Goal: Task Accomplishment & Management: Manage account settings

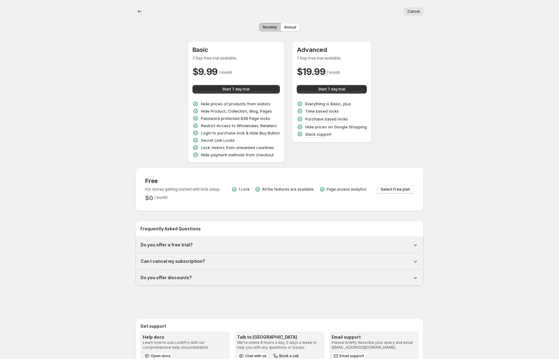
click at [221, 198] on div "Free For stores getting started with lock setup. $ 0 / month 1 Lock All the fea…" at bounding box center [279, 189] width 269 height 24
click at [400, 189] on span "Select Free plan" at bounding box center [395, 189] width 29 height 5
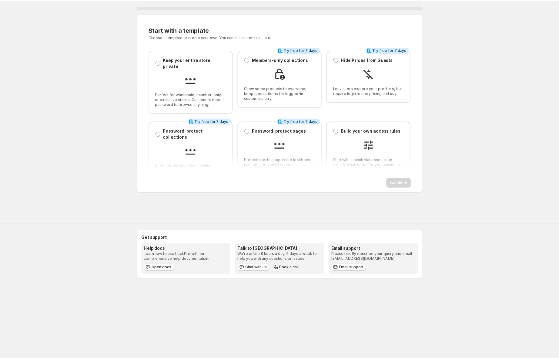
scroll to position [4, 0]
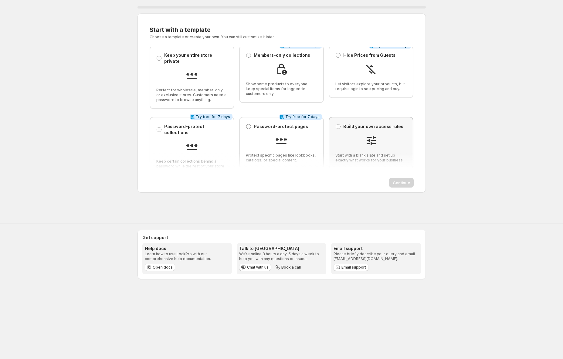
click at [346, 123] on div "Build your own access rules Build your own access rules Start with a blank slat…" at bounding box center [370, 142] width 71 height 39
click at [395, 185] on span "Continue" at bounding box center [400, 183] width 17 height 6
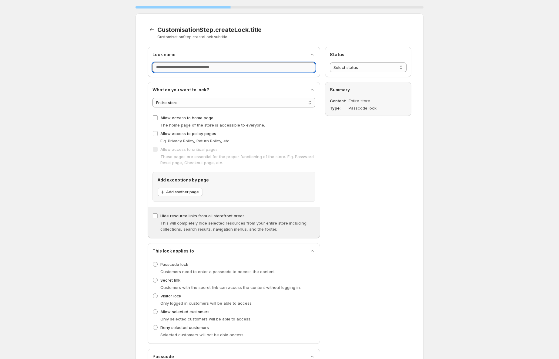
click at [230, 70] on input "Lock name" at bounding box center [234, 67] width 163 height 10
type input "*********"
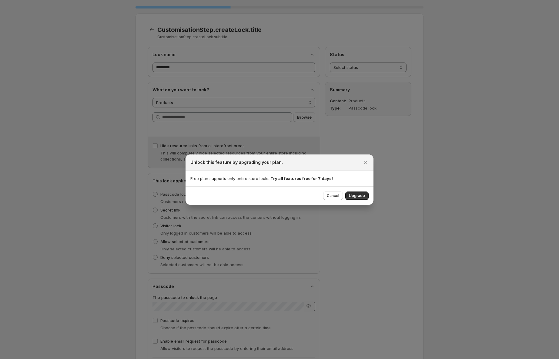
click at [371, 163] on div "Unlock this feature by upgrading your plan." at bounding box center [280, 162] width 188 height 16
click at [339, 193] on button "Cancel" at bounding box center [333, 195] width 20 height 8
click at [368, 164] on icon "Close" at bounding box center [366, 162] width 6 height 6
select select "*******"
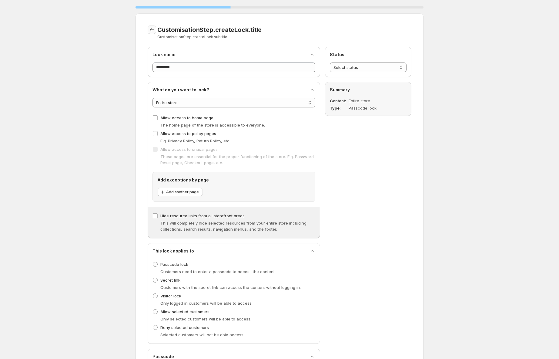
click at [150, 29] on icon "CustomisationStep.backToTemplates" at bounding box center [152, 30] width 6 height 6
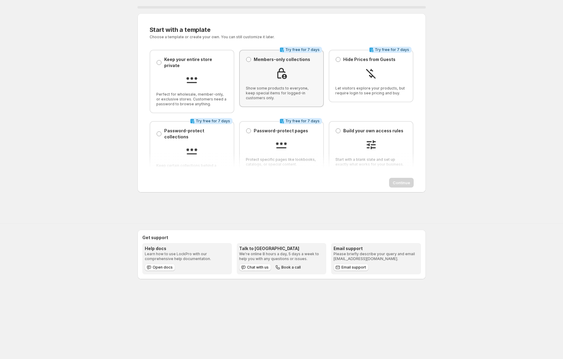
click at [296, 71] on div at bounding box center [281, 74] width 71 height 14
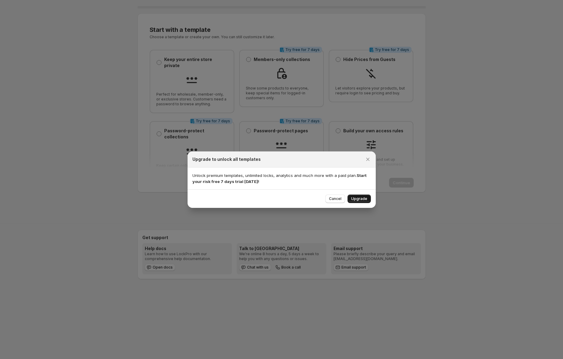
click at [355, 198] on span "Upgrade" at bounding box center [359, 198] width 16 height 5
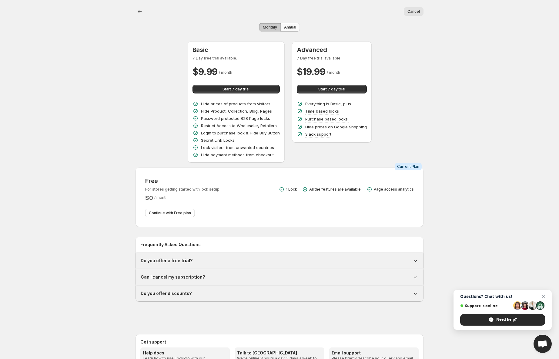
click at [287, 28] on span "Annual" at bounding box center [290, 27] width 12 height 5
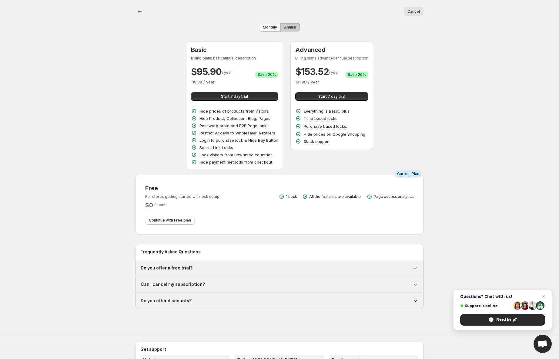
click at [271, 27] on span "Monthly" at bounding box center [270, 27] width 14 height 5
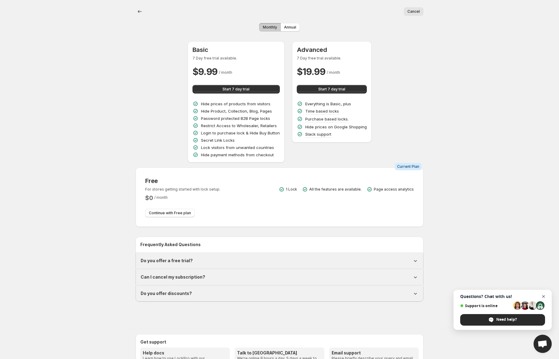
click at [544, 297] on span "Close chat" at bounding box center [544, 297] width 8 height 8
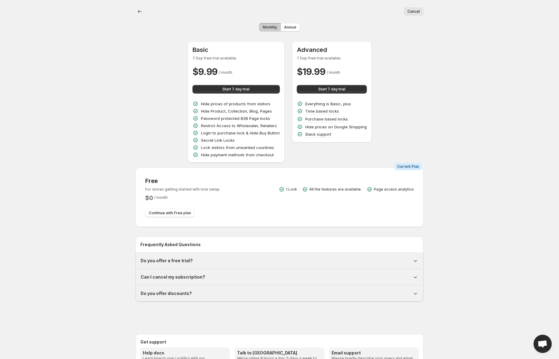
scroll to position [8, 0]
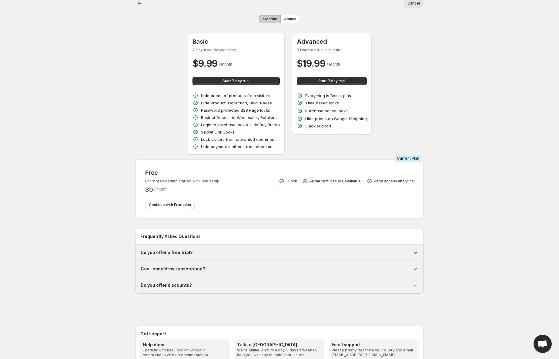
click at [224, 266] on div "Can I cancel my subscription?" at bounding box center [280, 269] width 278 height 6
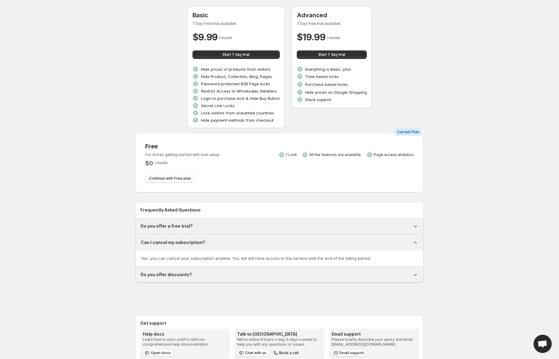
scroll to position [0, 0]
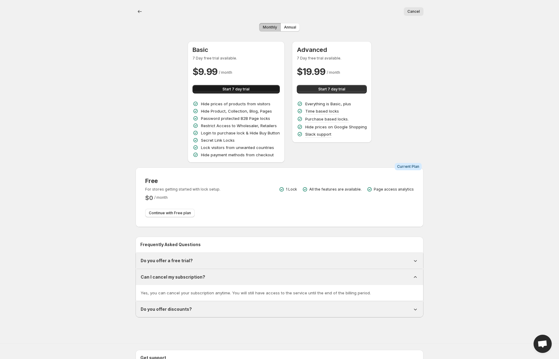
click at [233, 89] on span "Start 7 day trial" at bounding box center [236, 89] width 27 height 5
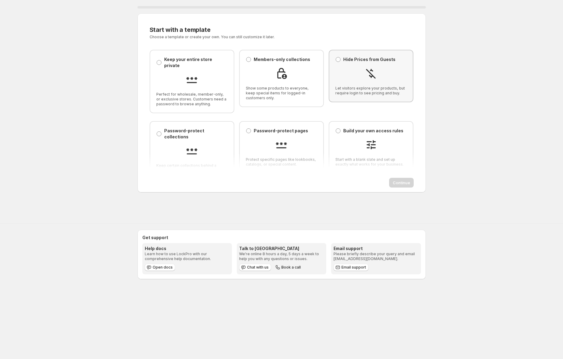
scroll to position [4, 0]
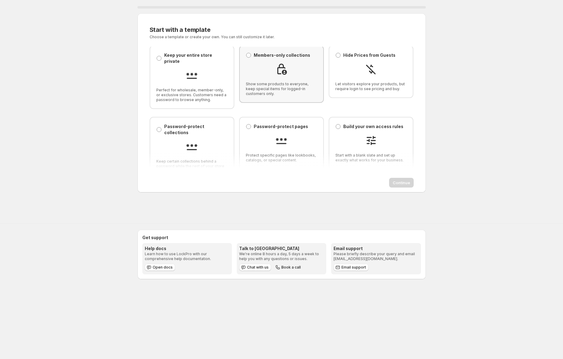
click at [263, 54] on p "Members-only collections" at bounding box center [282, 55] width 56 height 6
click at [402, 182] on span "Continue" at bounding box center [400, 183] width 17 height 6
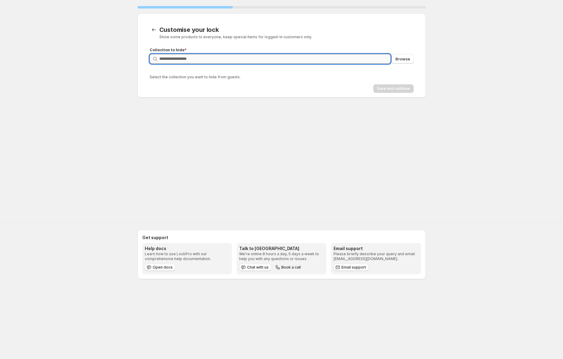
click at [205, 59] on input "Query" at bounding box center [274, 59] width 231 height 10
type input "*"
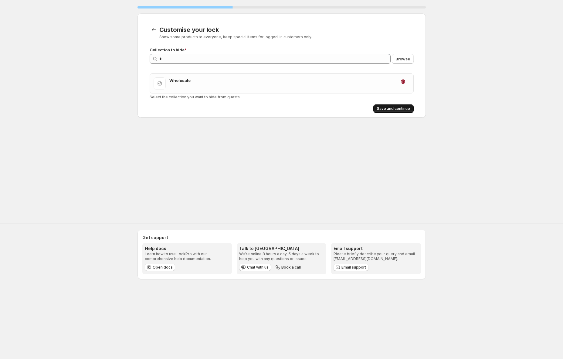
click at [405, 109] on span "Save and continue" at bounding box center [393, 108] width 33 height 5
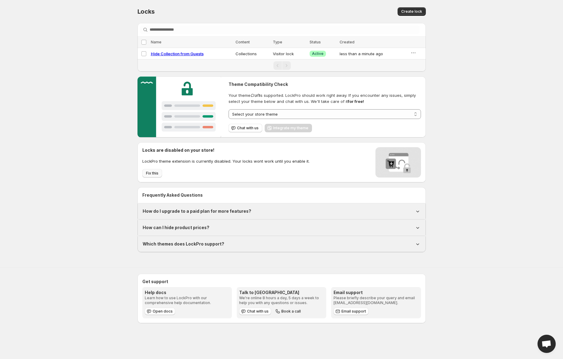
click at [149, 174] on span "Fix this" at bounding box center [152, 173] width 12 height 5
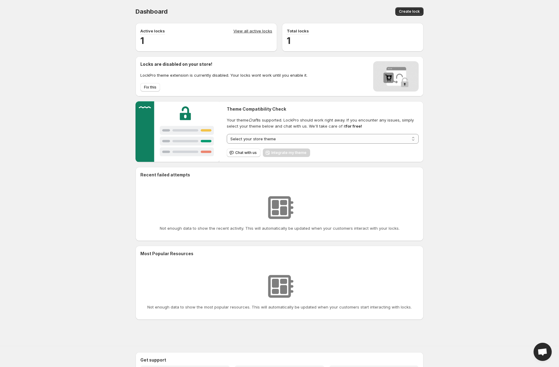
scroll to position [45, 0]
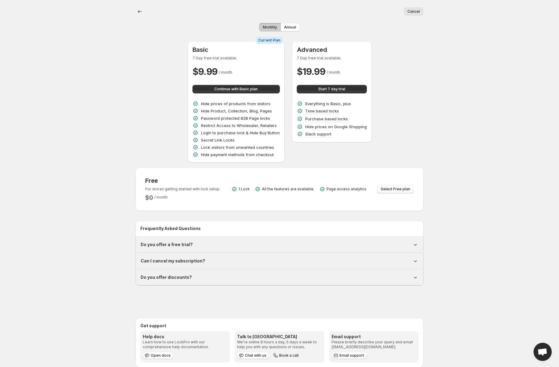
click at [392, 189] on span "Select Free plan" at bounding box center [395, 189] width 29 height 5
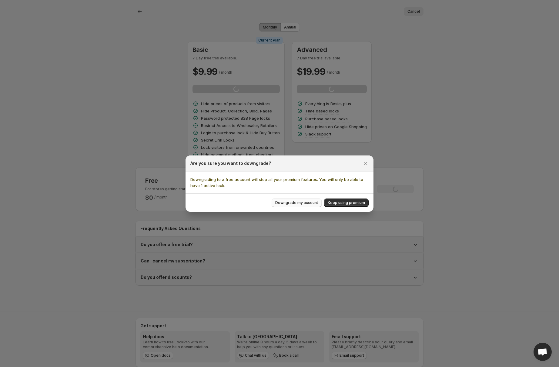
click at [291, 202] on span "Downgrade my account" at bounding box center [296, 202] width 43 height 5
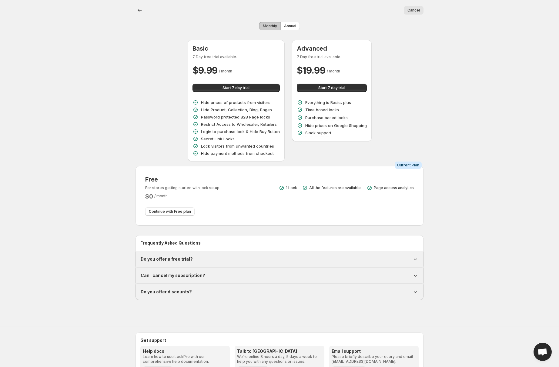
scroll to position [10, 0]
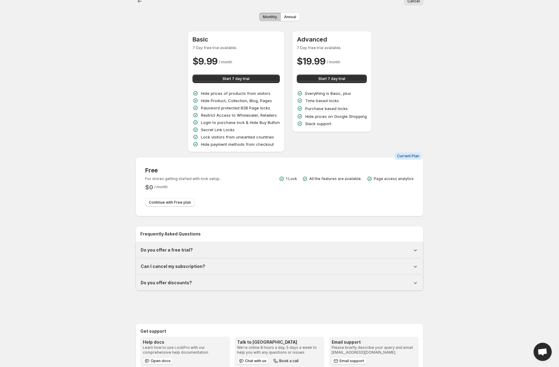
click at [168, 247] on h1 "Do you offer a free trial?" at bounding box center [167, 250] width 52 height 6
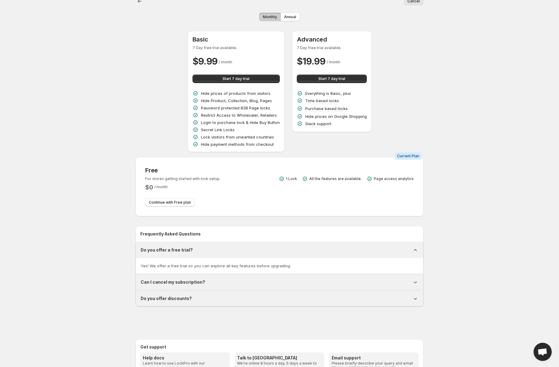
click at [174, 279] on h1 "Can I cancel my subscription?" at bounding box center [173, 282] width 65 height 6
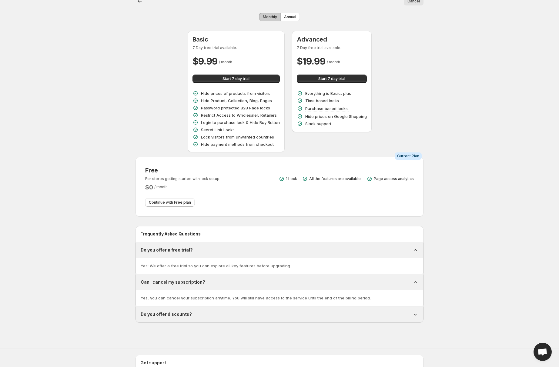
click at [189, 307] on div "Do you offer discounts?" at bounding box center [279, 315] width 287 height 16
click at [189, 311] on h1 "Do you offer discounts?" at bounding box center [166, 314] width 51 height 6
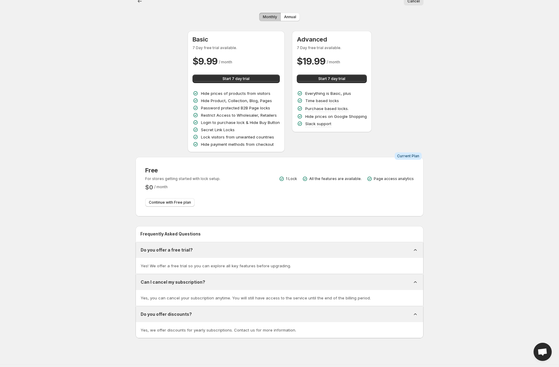
click at [164, 247] on h1 "Do you offer a free trial?" at bounding box center [167, 250] width 52 height 6
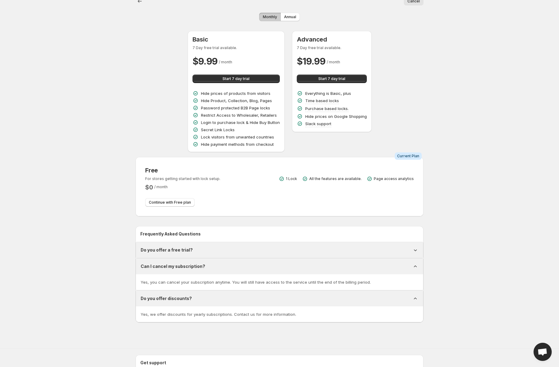
scroll to position [42, 0]
